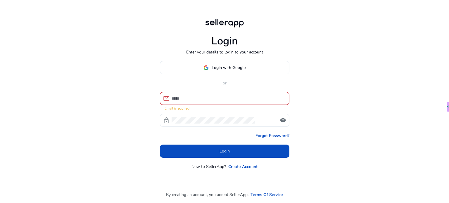
click at [257, 96] on div at bounding box center [228, 98] width 113 height 13
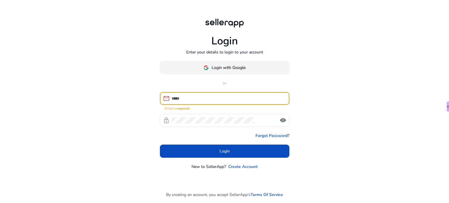
click at [244, 73] on span at bounding box center [224, 68] width 129 height 14
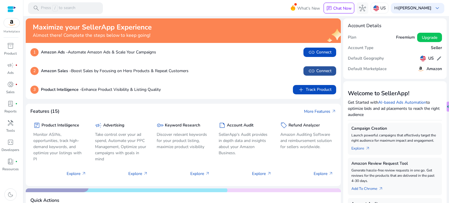
click at [328, 72] on span "link Connect" at bounding box center [319, 70] width 23 height 7
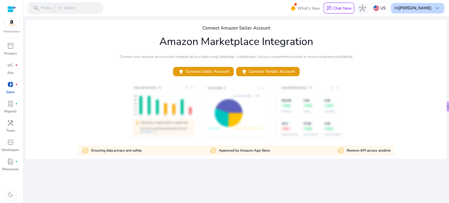
click at [431, 3] on div "Hi [PERSON_NAME] keyboard_arrow_down" at bounding box center [417, 8] width 53 height 11
